Goal: Communication & Community: Ask a question

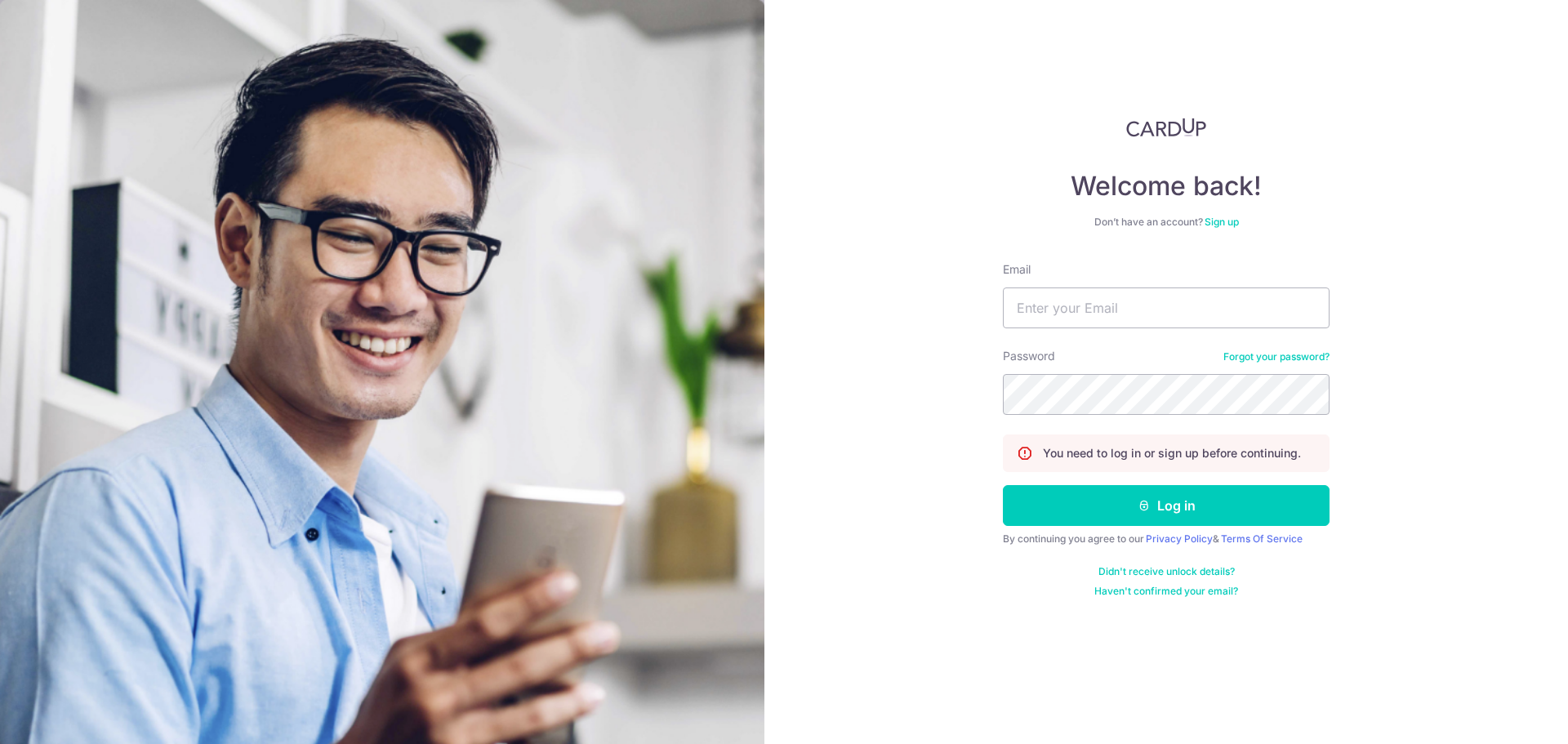
click at [1089, 284] on div "Email" at bounding box center [1166, 295] width 326 height 67
click at [1090, 295] on input "Email" at bounding box center [1166, 309] width 326 height 41
type input "[EMAIL_ADDRESS][DOMAIN_NAME]"
click at [1003, 486] on button "Log in" at bounding box center [1166, 506] width 326 height 41
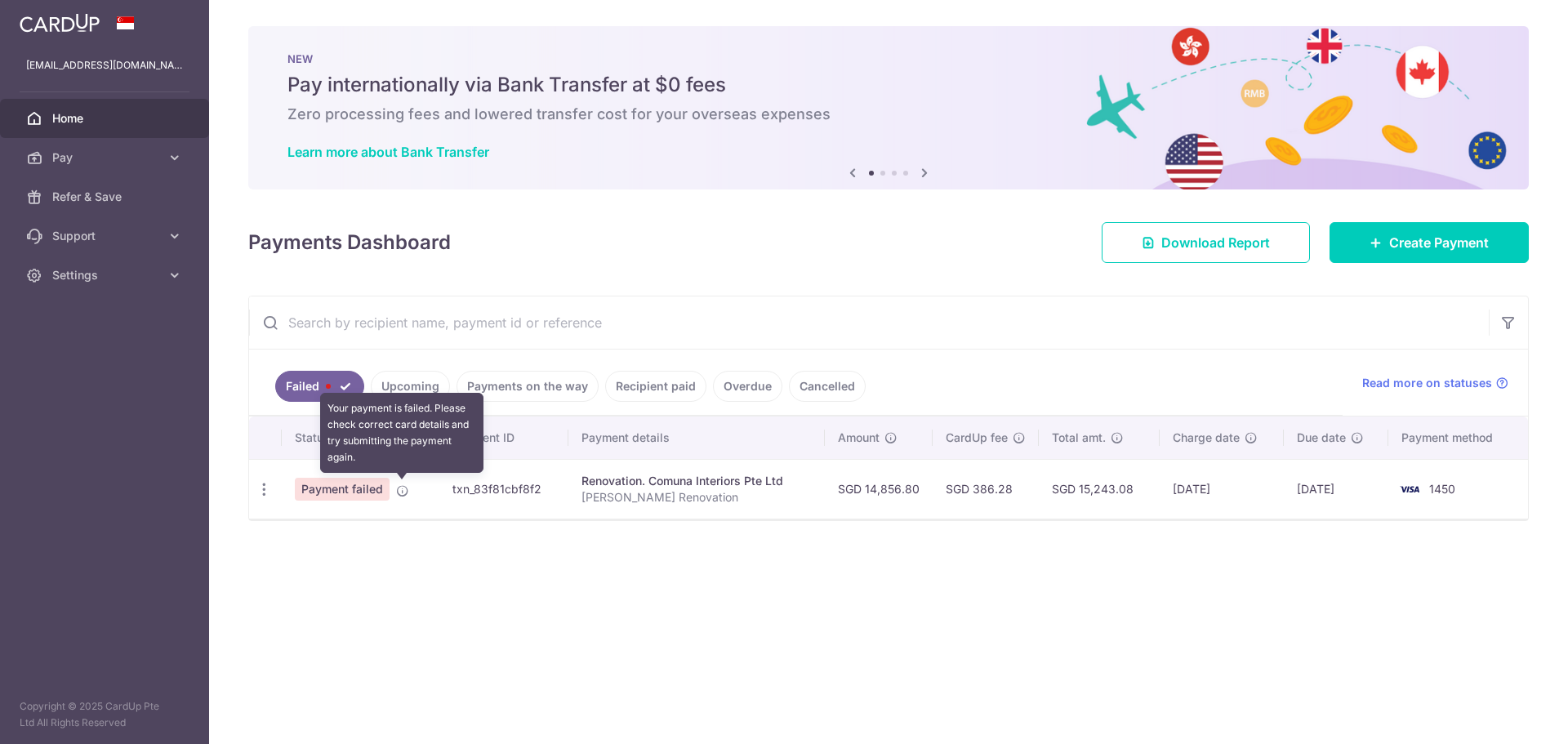
click at [402, 496] on icon at bounding box center [402, 490] width 13 height 13
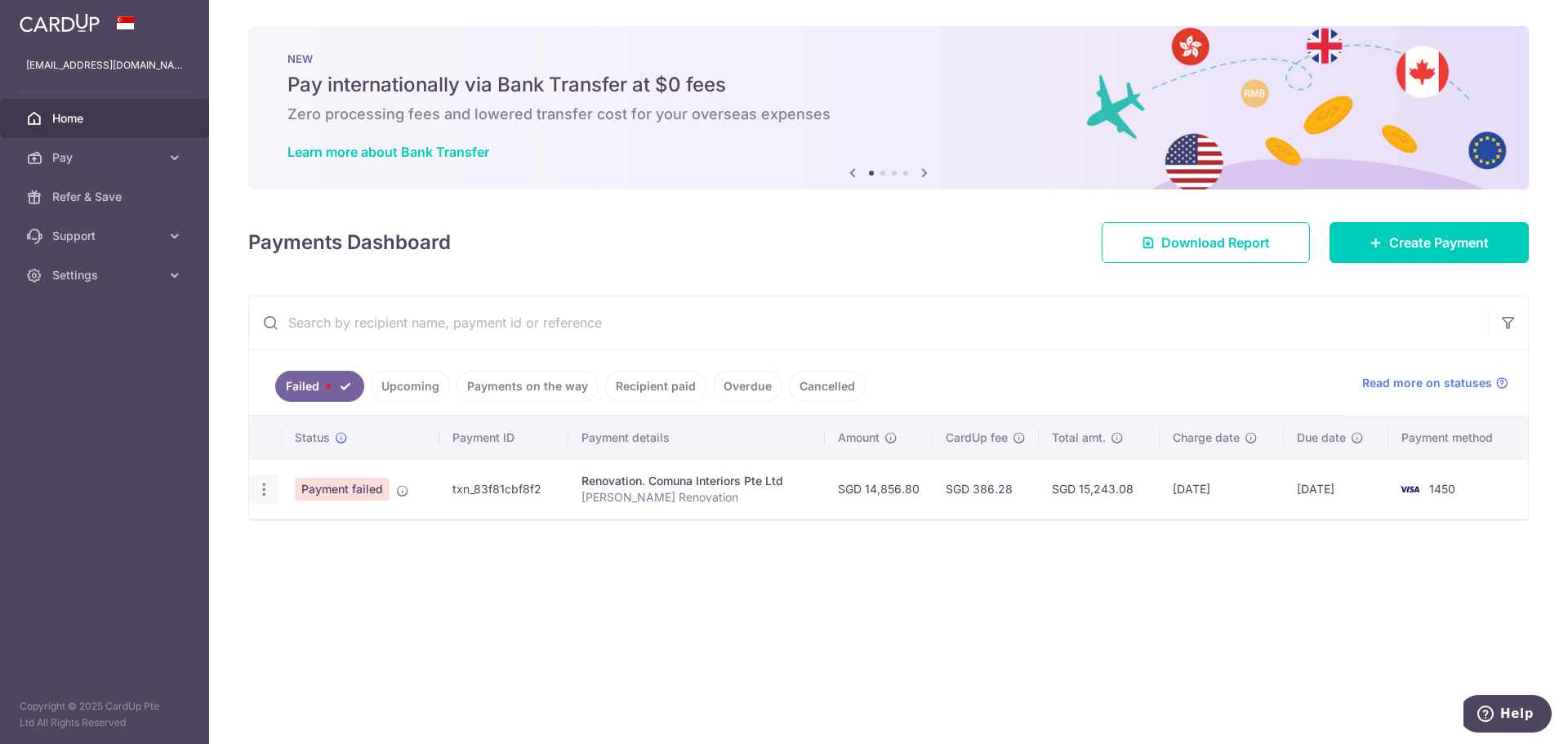
click at [268, 497] on icon "button" at bounding box center [263, 489] width 17 height 17
click at [297, 513] on ul at bounding box center [335, 514] width 172 height 15
click at [252, 486] on div at bounding box center [264, 489] width 30 height 30
click at [276, 486] on div at bounding box center [264, 489] width 30 height 30
click at [269, 491] on icon "button" at bounding box center [263, 489] width 17 height 17
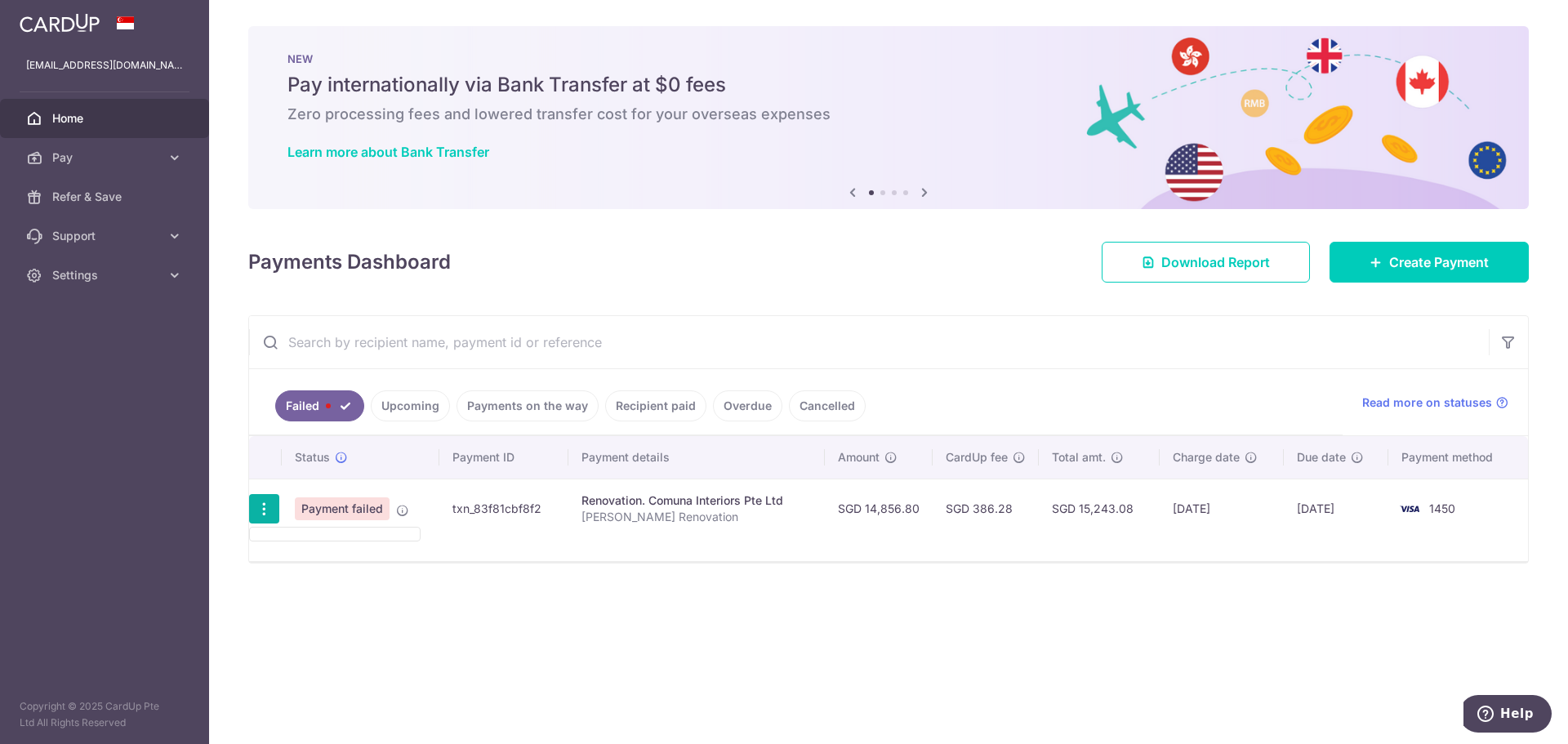
click at [251, 503] on div at bounding box center [264, 509] width 30 height 30
click at [258, 508] on icon "button" at bounding box center [263, 509] width 17 height 17
click at [344, 407] on link "Failed" at bounding box center [319, 406] width 89 height 31
drag, startPoint x: 278, startPoint y: 501, endPoint x: 259, endPoint y: 505, distance: 19.4
click at [278, 501] on td at bounding box center [265, 508] width 32 height 60
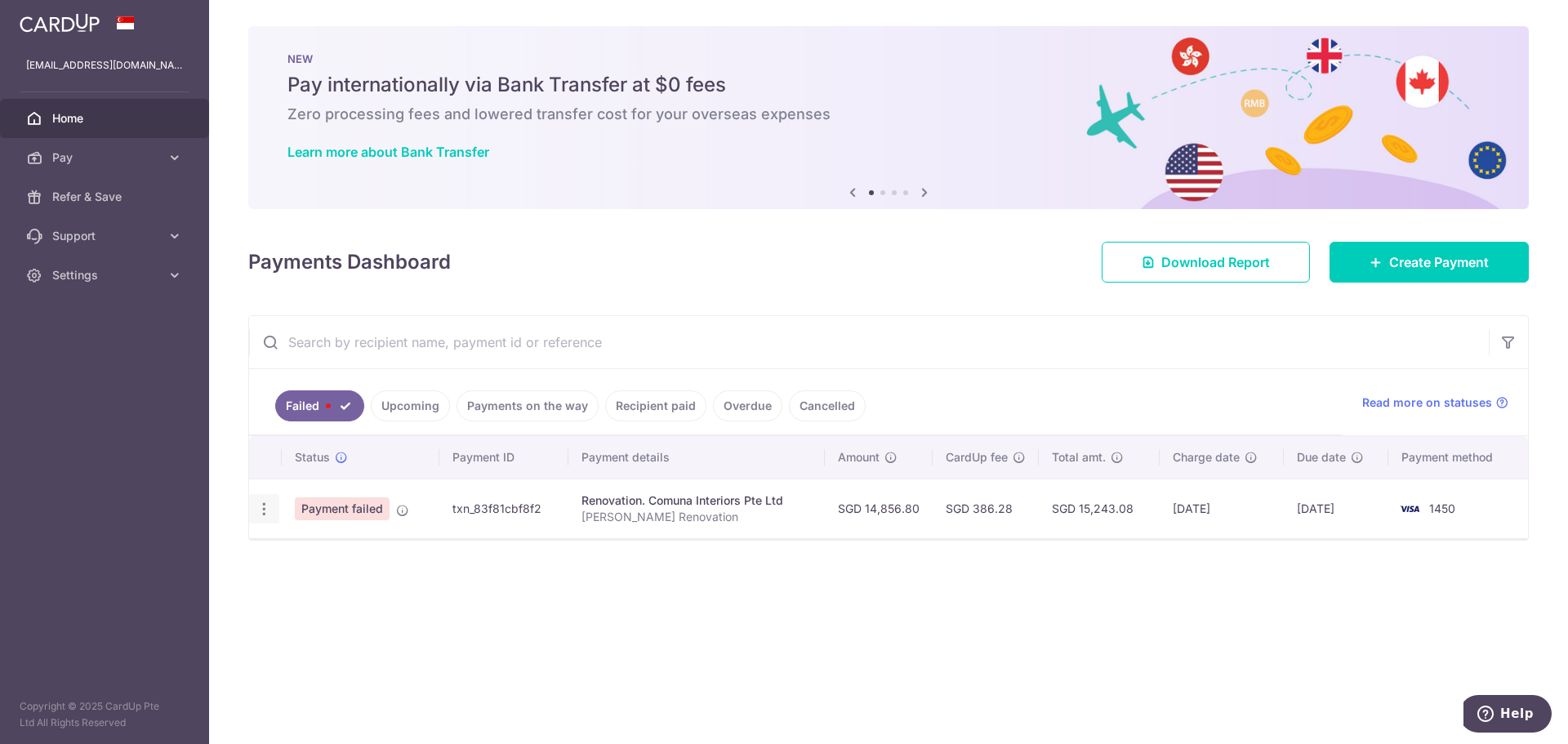
click at [259, 505] on icon "button" at bounding box center [263, 509] width 17 height 17
click at [266, 510] on icon "button" at bounding box center [263, 509] width 17 height 17
click at [1522, 709] on span "Help" at bounding box center [1517, 714] width 33 height 15
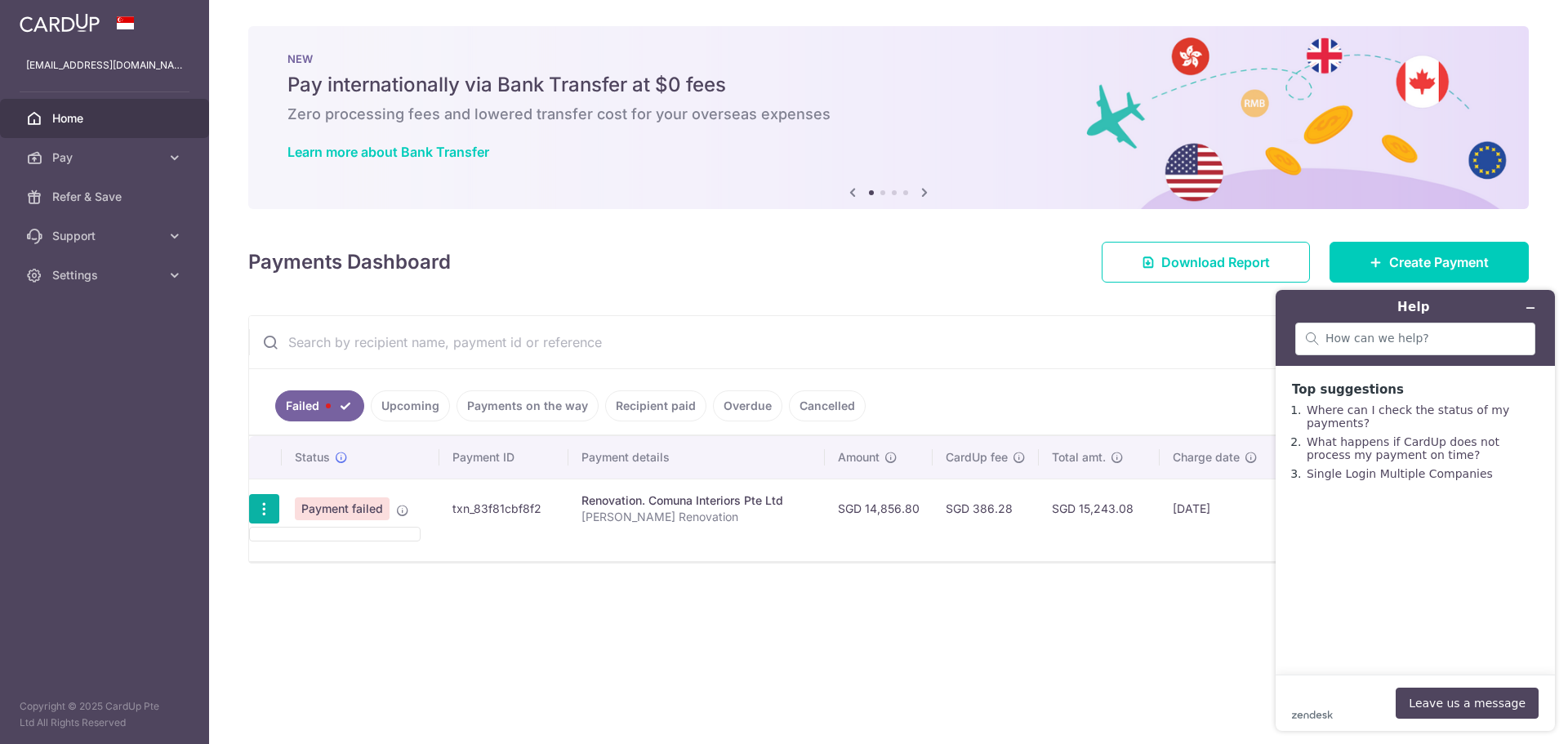
click at [358, 505] on span "Payment failed" at bounding box center [342, 508] width 94 height 23
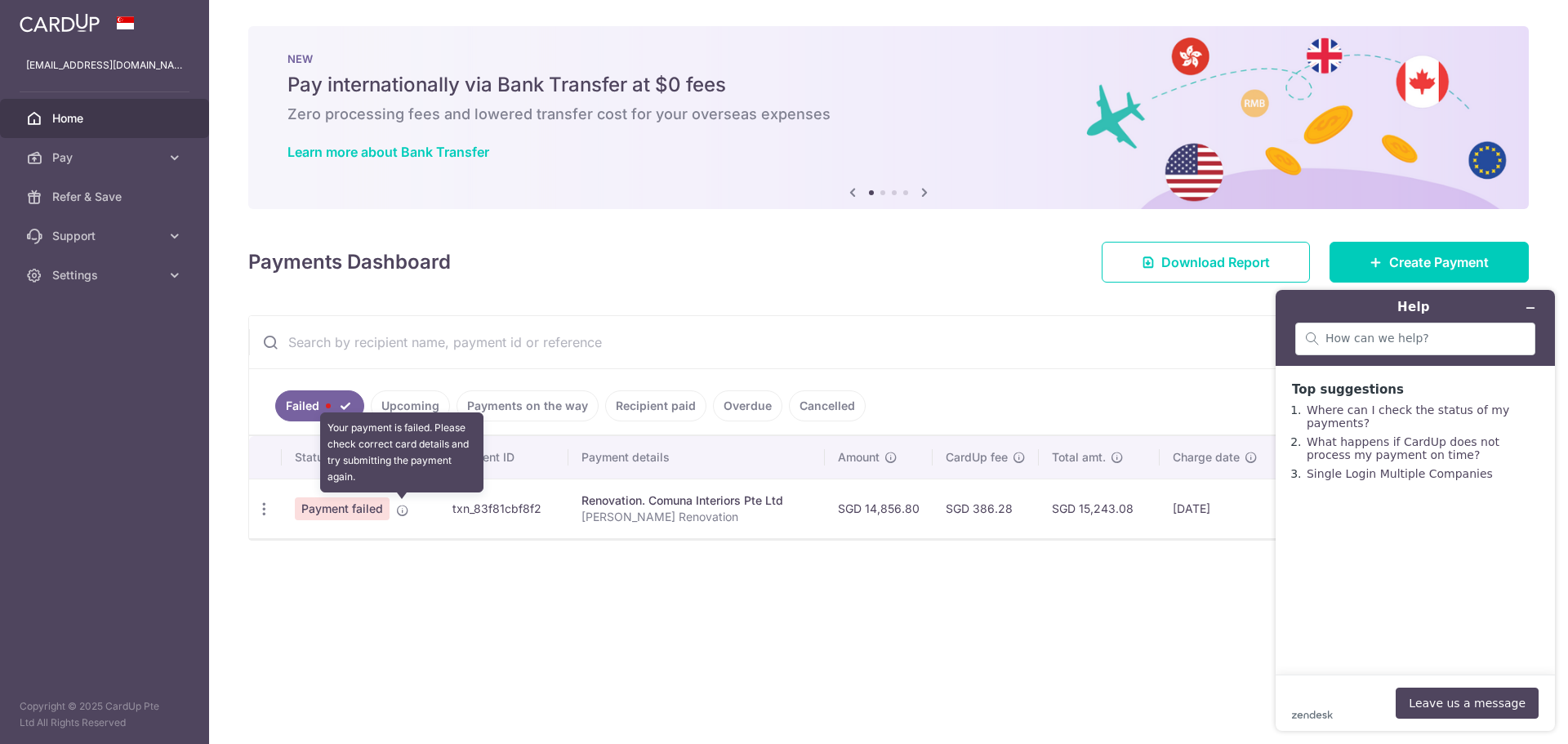
click at [404, 513] on icon at bounding box center [402, 510] width 13 height 13
click at [264, 507] on icon "button" at bounding box center [263, 509] width 17 height 17
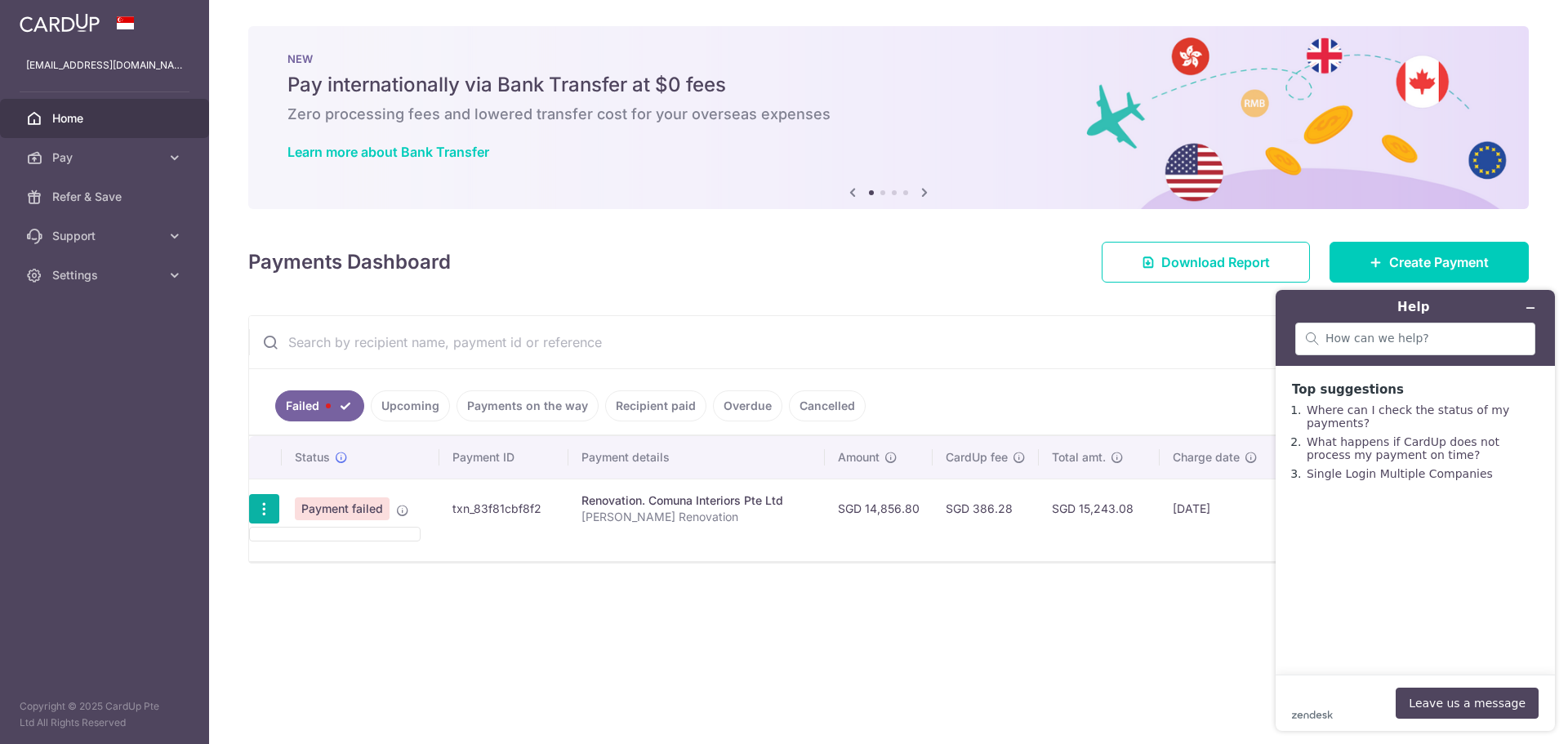
click at [328, 534] on ul at bounding box center [335, 534] width 172 height 15
click at [328, 534] on td "Payment failed" at bounding box center [361, 508] width 157 height 60
click at [1429, 691] on button "Leave us a message" at bounding box center [1466, 704] width 142 height 31
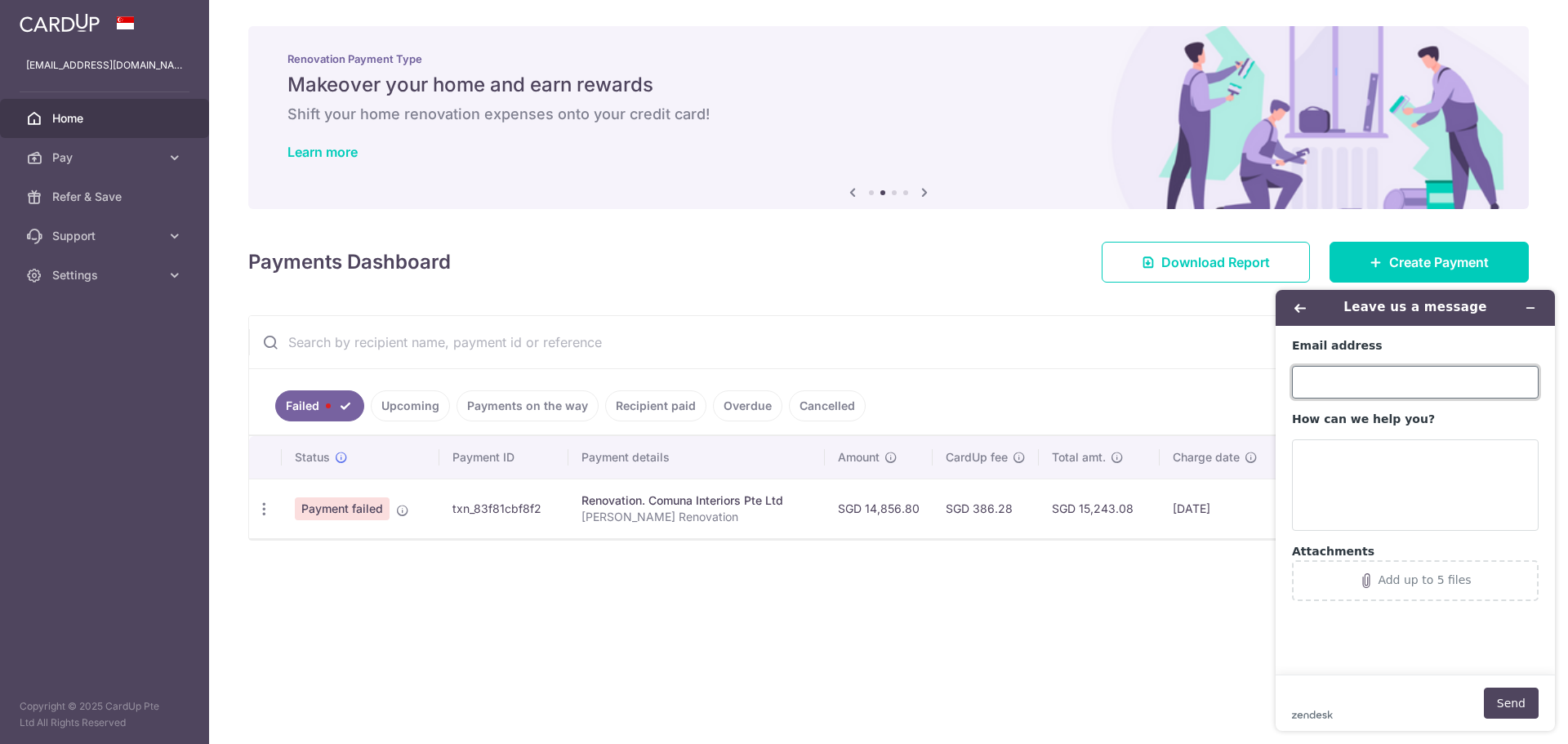
click at [1351, 377] on input "Email address" at bounding box center [1415, 381] width 247 height 32
type input "[EMAIL_ADDRESS][DOMAIN_NAME]"
click at [1372, 484] on textarea "How can we help you?" at bounding box center [1415, 485] width 247 height 91
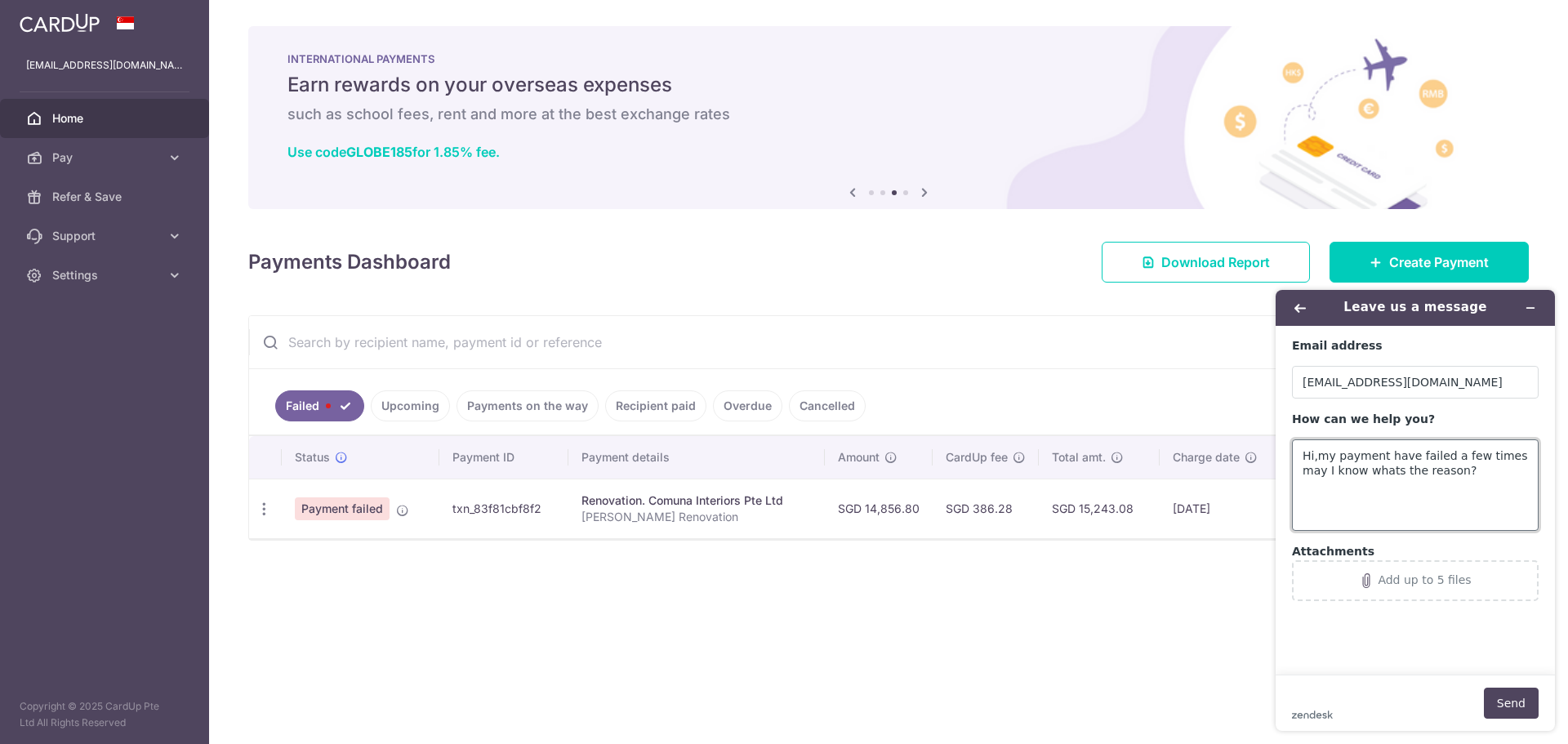
click at [1314, 455] on textarea "Hi,my payment have failed a few times may I know whats the reason?" at bounding box center [1415, 485] width 247 height 91
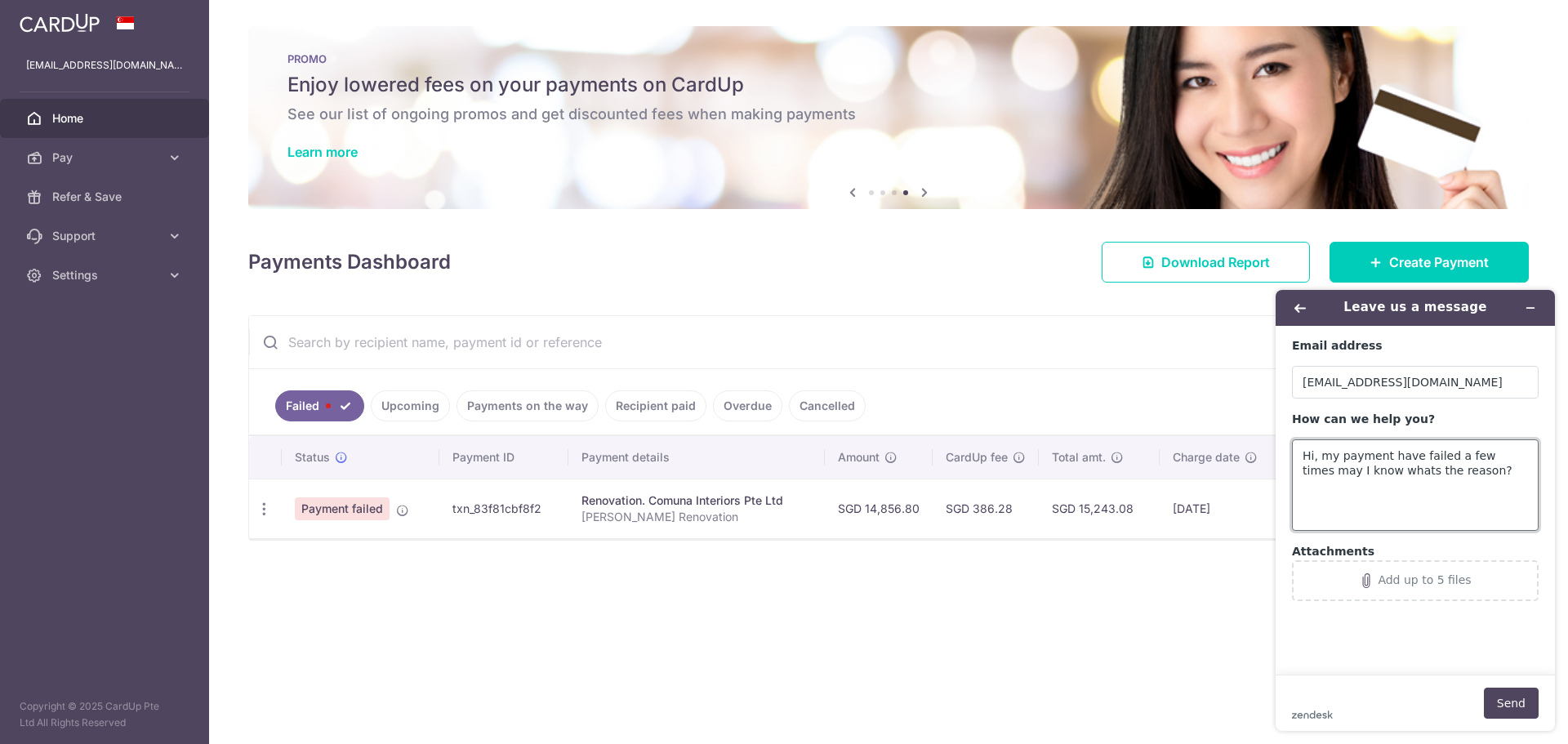
click at [1364, 468] on textarea "Hi, my payment have failed a few times may I know whats the reason?" at bounding box center [1415, 485] width 247 height 91
type textarea "Hi, my payment have failed a few times may I know what's the reason?"
click at [1524, 700] on button "Send" at bounding box center [1511, 704] width 55 height 31
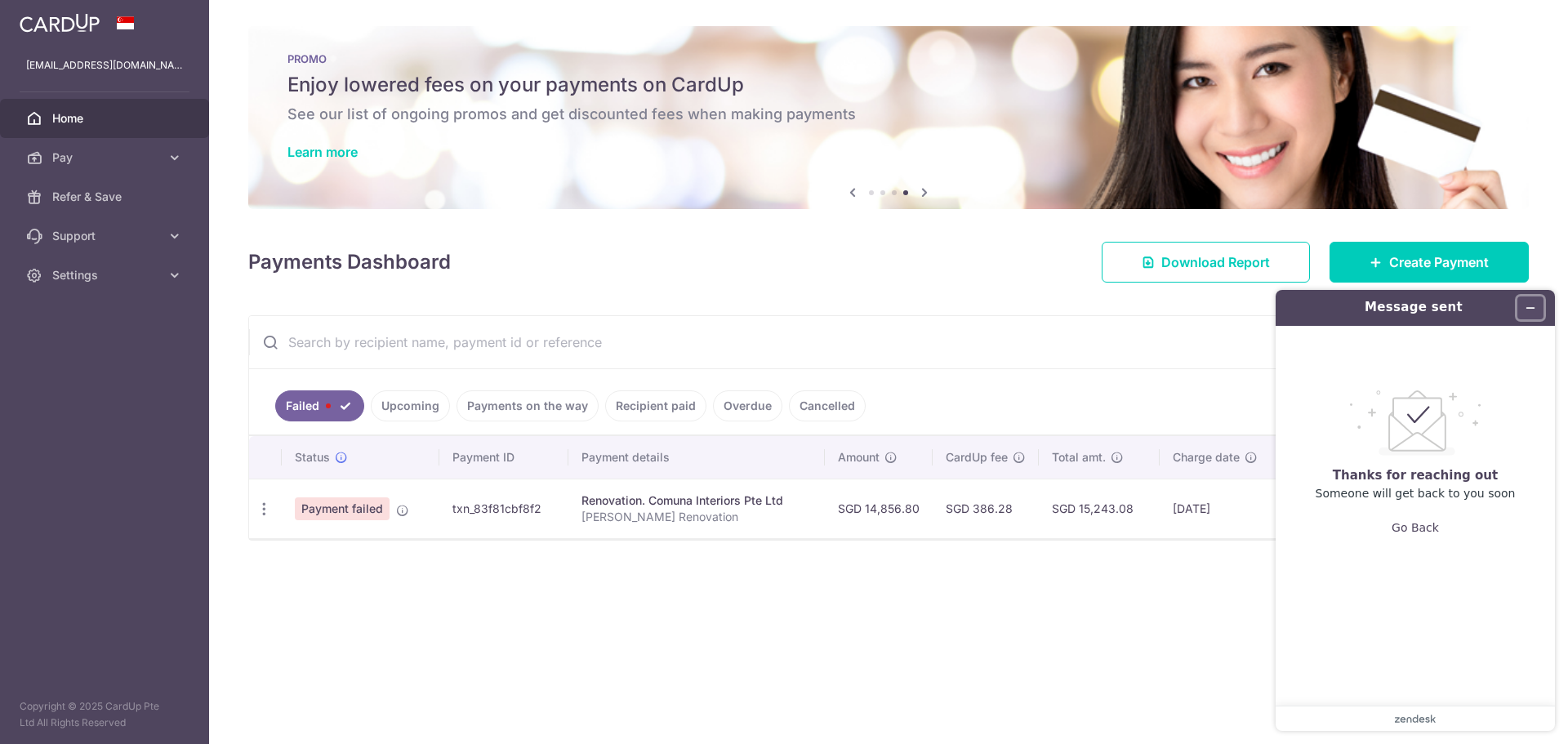
click at [1529, 309] on icon "Minimize widget" at bounding box center [1531, 309] width 12 height 12
